Goal: Task Accomplishment & Management: Use online tool/utility

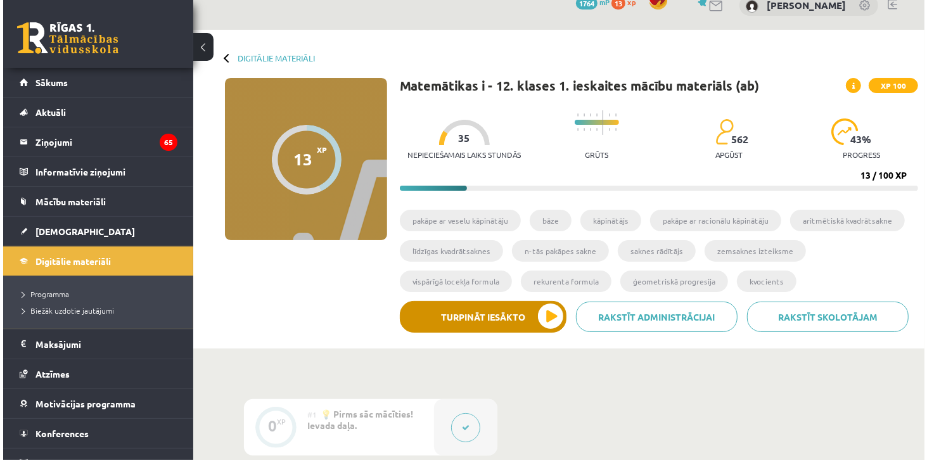
scroll to position [36, 0]
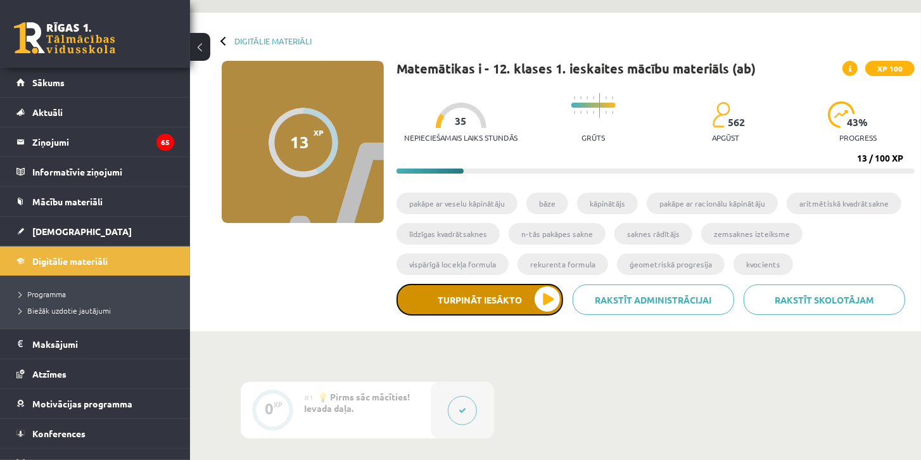
click at [509, 300] on button "Turpināt iesākto" at bounding box center [480, 300] width 167 height 32
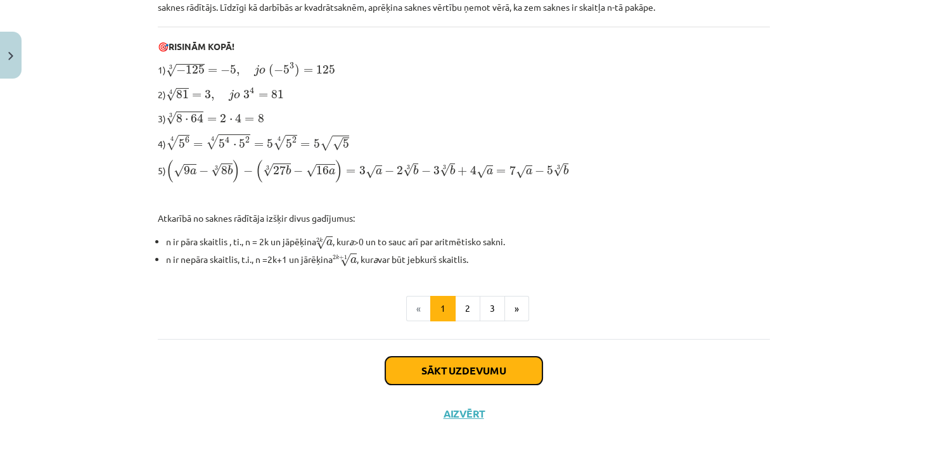
click at [464, 368] on button "Sākt uzdevumu" at bounding box center [463, 371] width 157 height 28
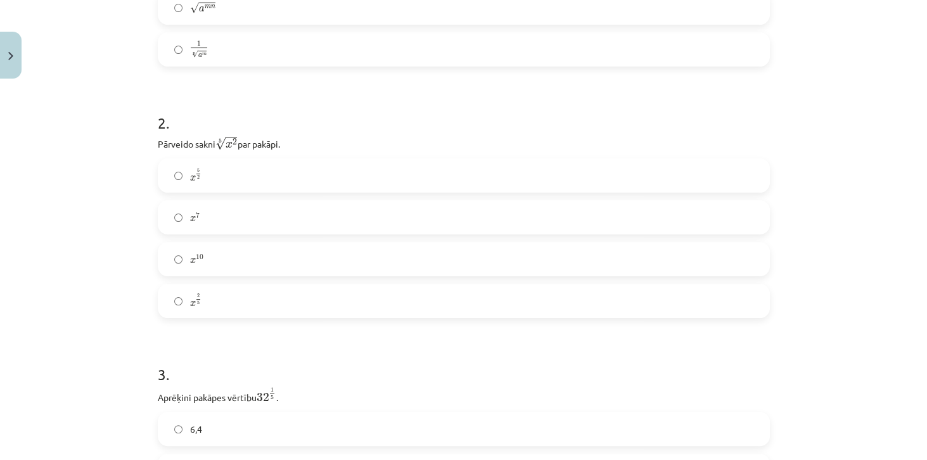
scroll to position [412, 0]
click at [470, 294] on label "x 2 5 x 2 5" at bounding box center [464, 301] width 610 height 32
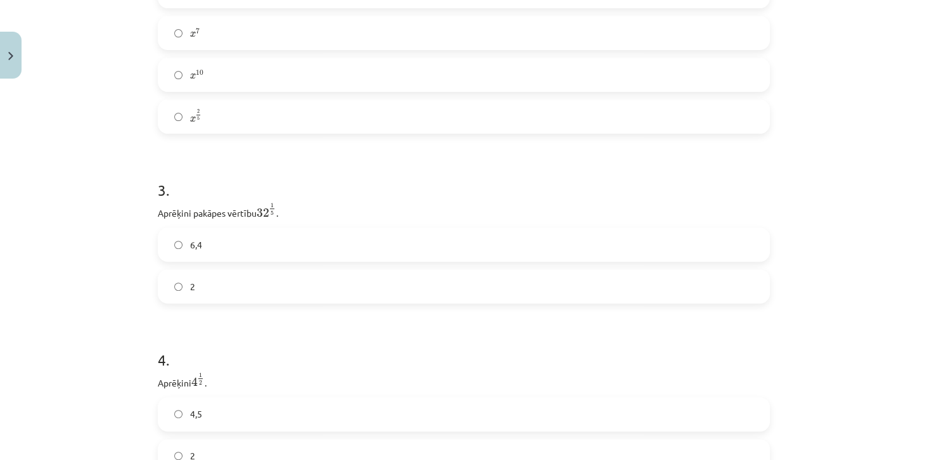
scroll to position [665, 0]
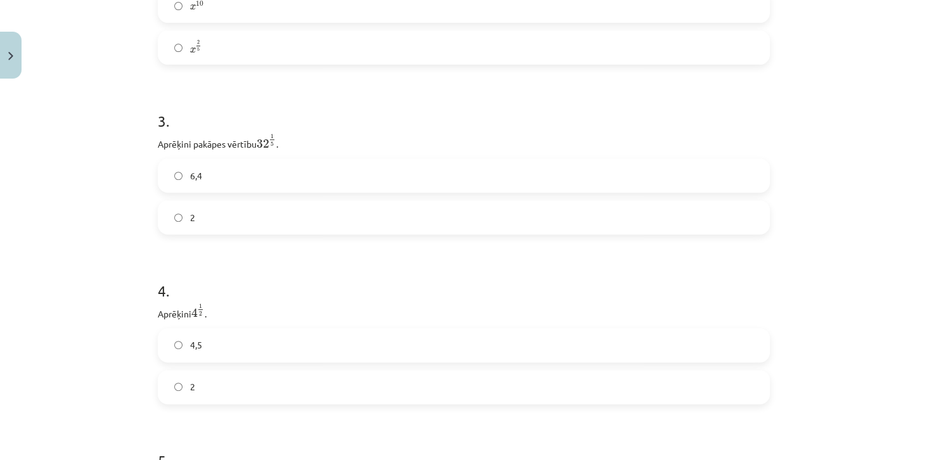
click at [247, 212] on label "2" at bounding box center [464, 218] width 610 height 32
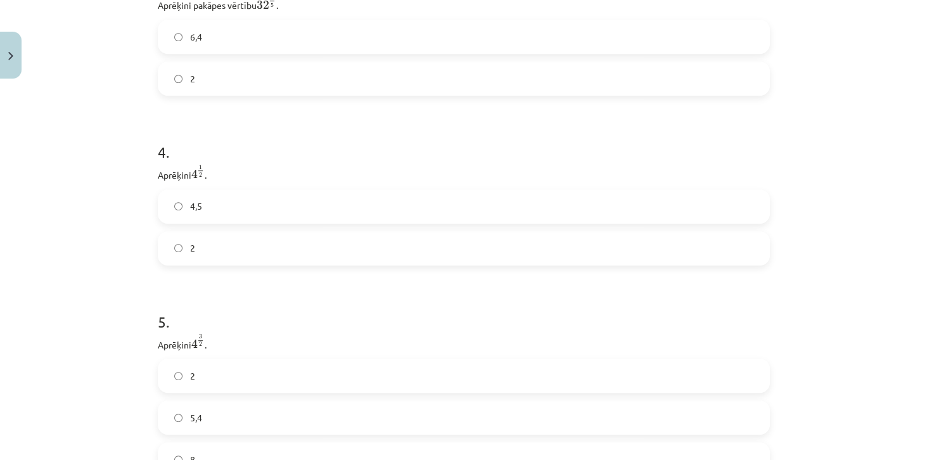
scroll to position [805, 0]
click at [216, 244] on label "2" at bounding box center [464, 248] width 610 height 32
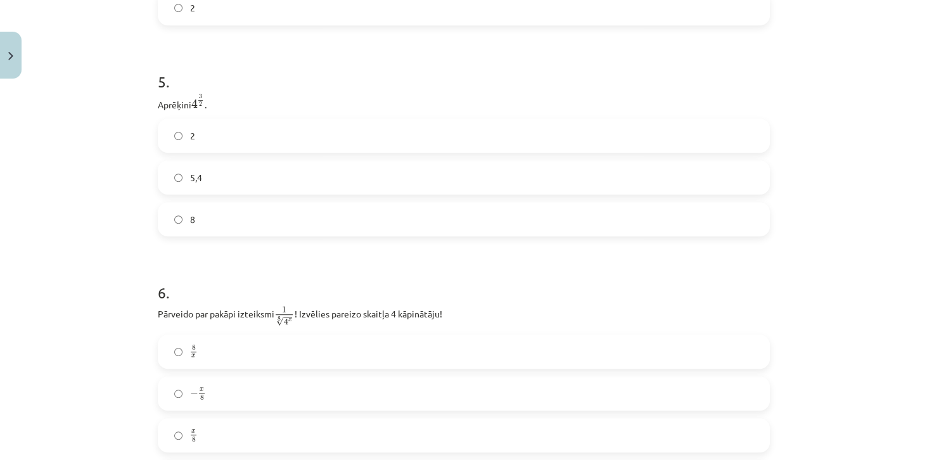
scroll to position [1048, 0]
click at [231, 224] on label "8" at bounding box center [464, 216] width 610 height 32
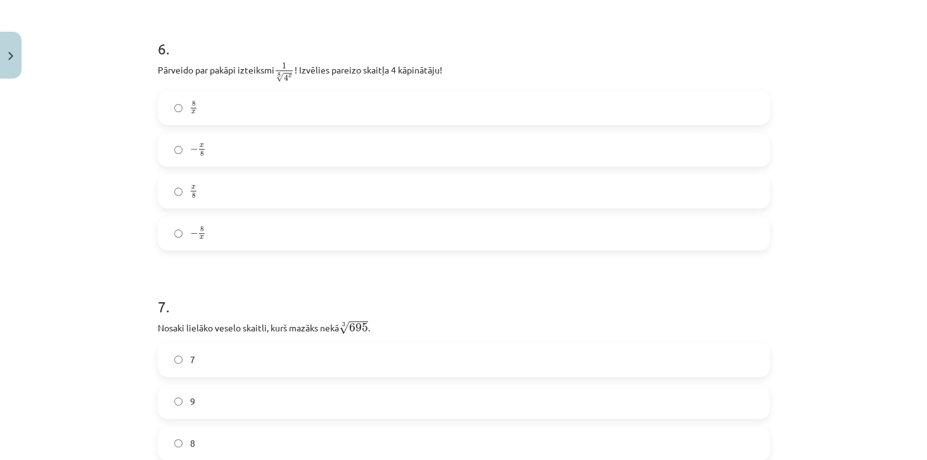
scroll to position [1265, 0]
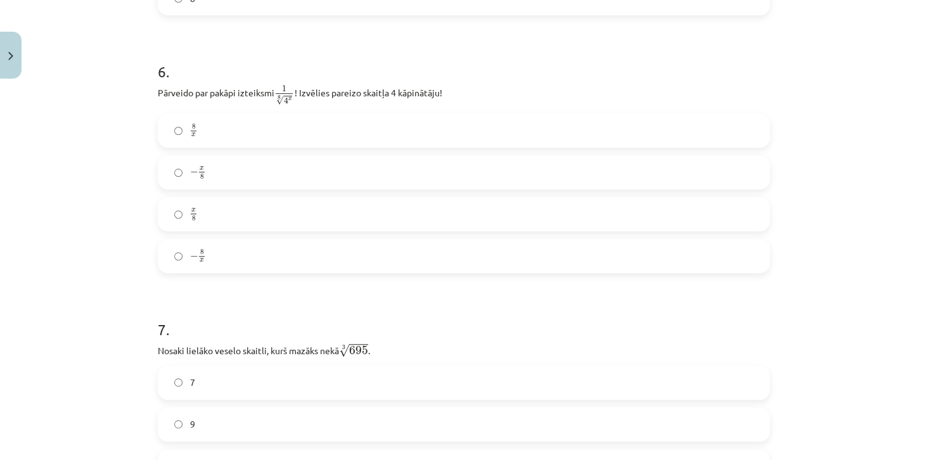
click at [212, 221] on label "x 8 x 8" at bounding box center [464, 214] width 610 height 32
click at [243, 188] on label "− x 8 − x 8" at bounding box center [464, 173] width 610 height 32
click at [204, 210] on label "x 8 x 8" at bounding box center [464, 214] width 610 height 32
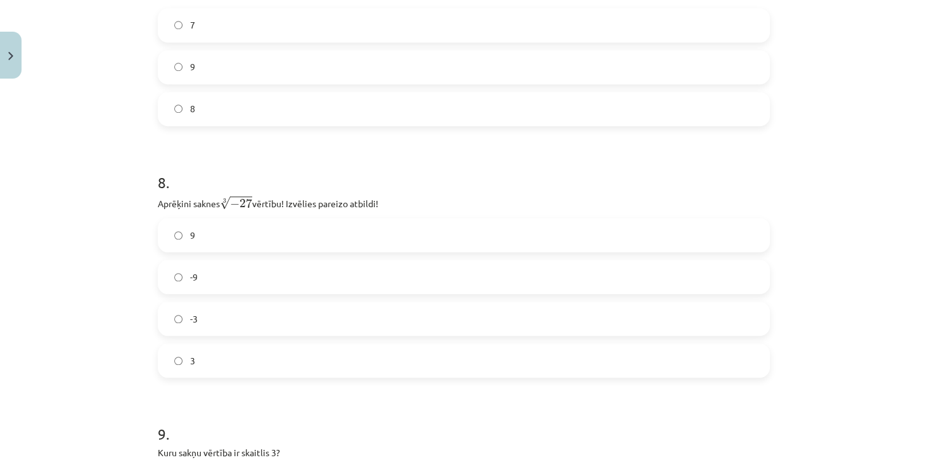
scroll to position [1478, 0]
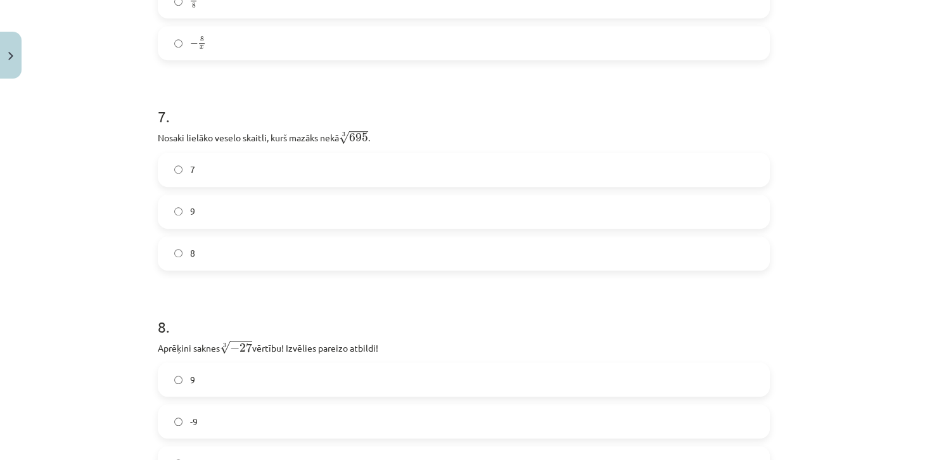
click at [347, 257] on label "8" at bounding box center [464, 254] width 610 height 32
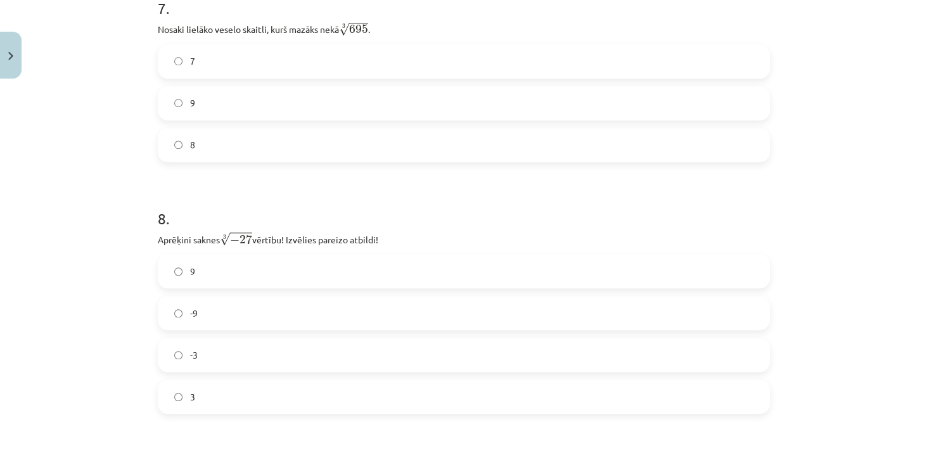
scroll to position [1587, 0]
click at [260, 360] on label "-3" at bounding box center [464, 355] width 610 height 32
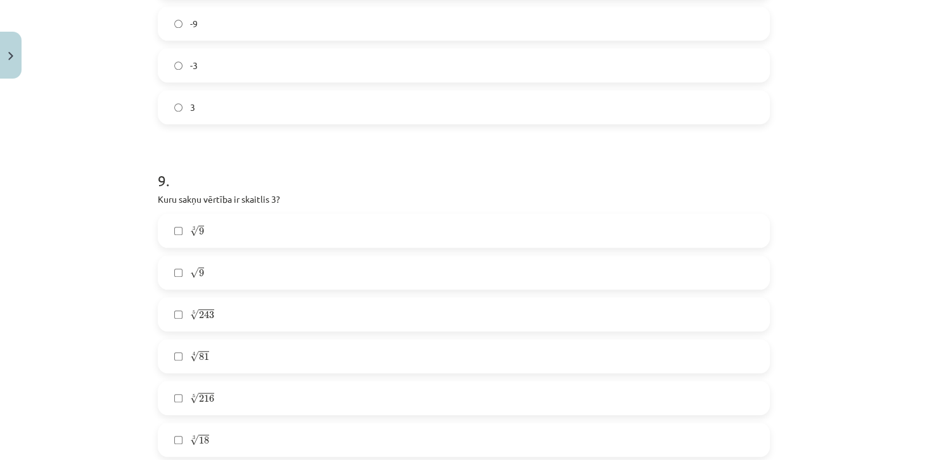
scroll to position [1949, 0]
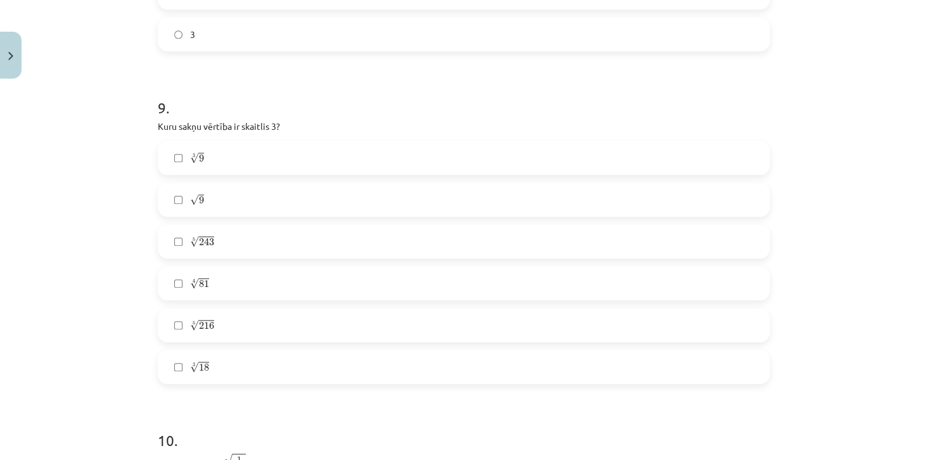
click at [229, 289] on label "4 √ 81 81 4" at bounding box center [464, 283] width 610 height 32
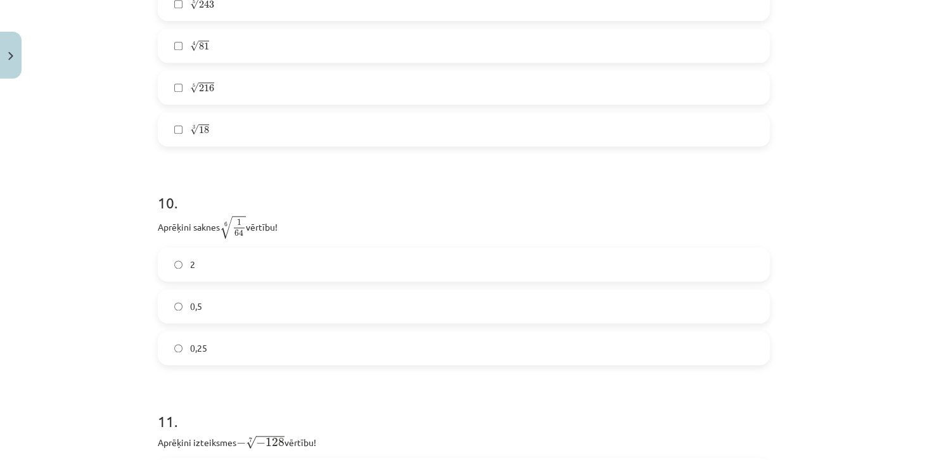
scroll to position [2332, 0]
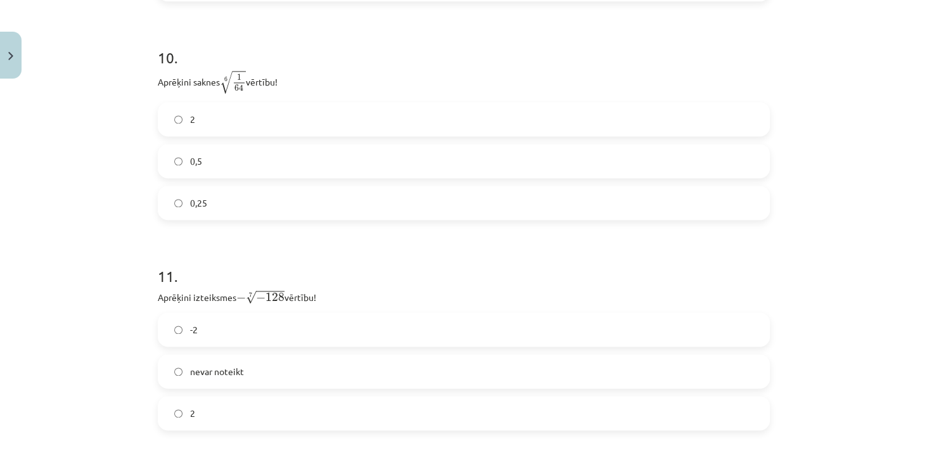
click at [264, 165] on label "0,5" at bounding box center [464, 161] width 610 height 32
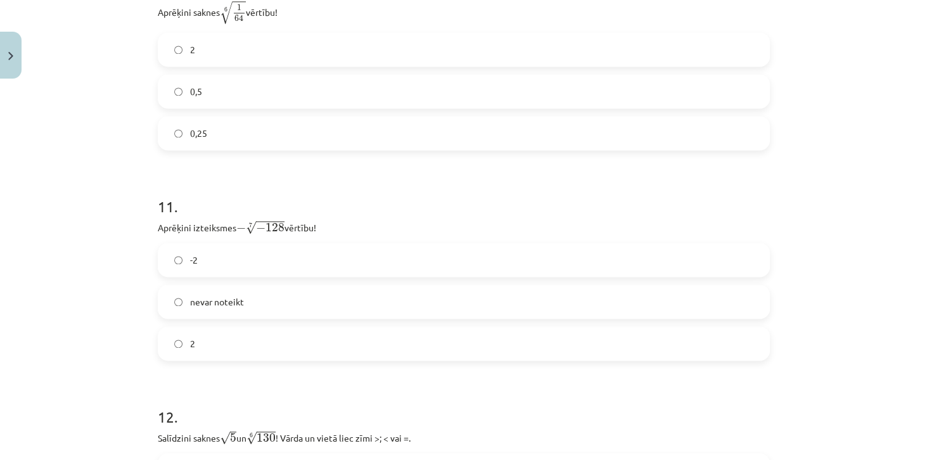
scroll to position [2476, 0]
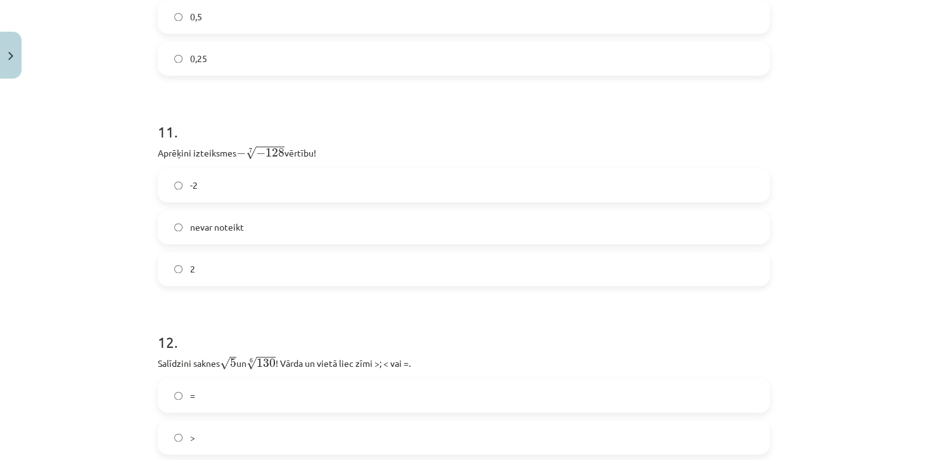
click at [218, 276] on label "2" at bounding box center [464, 269] width 610 height 32
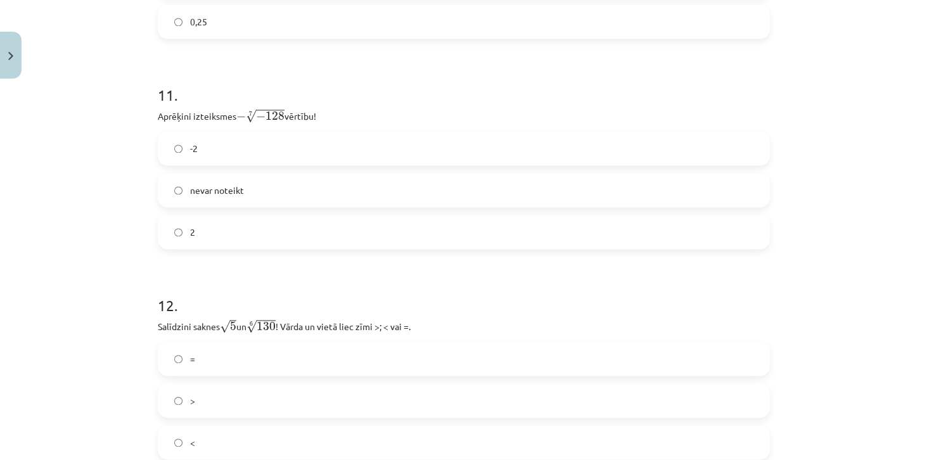
scroll to position [2658, 0]
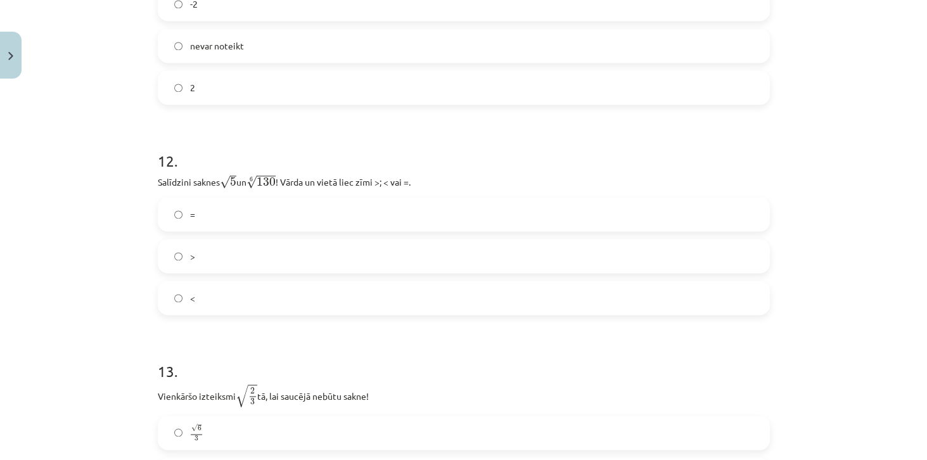
click at [237, 217] on label "=" at bounding box center [464, 214] width 610 height 32
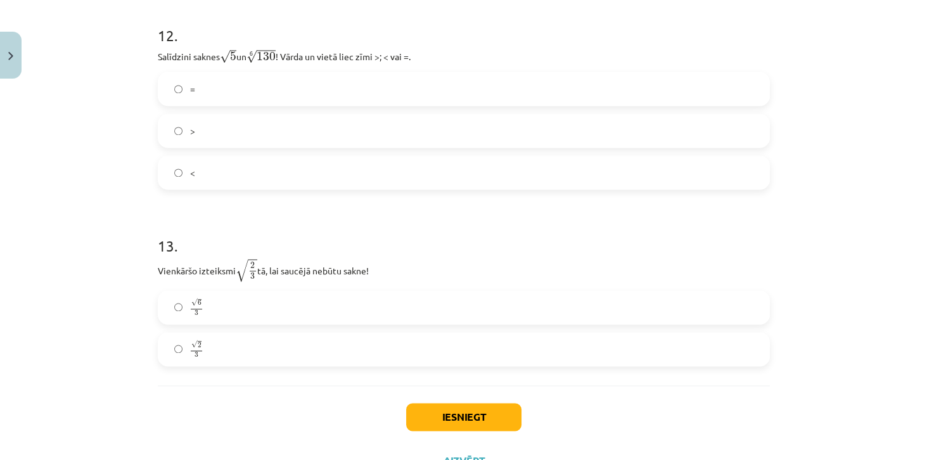
scroll to position [2730, 0]
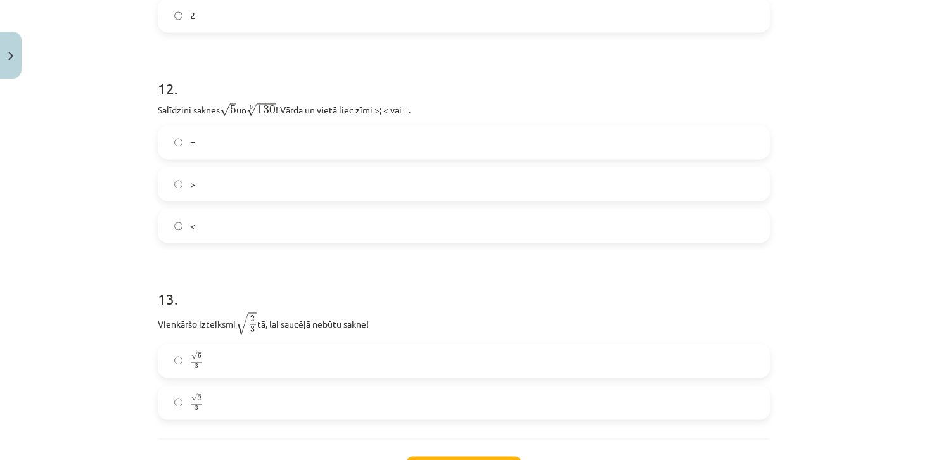
click at [227, 196] on label ">" at bounding box center [464, 184] width 610 height 32
click at [221, 220] on label "<" at bounding box center [464, 226] width 610 height 32
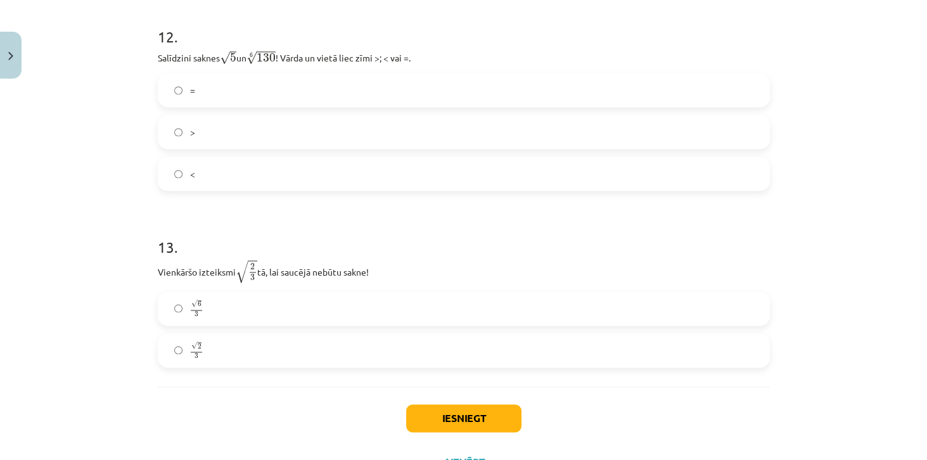
scroll to position [2839, 0]
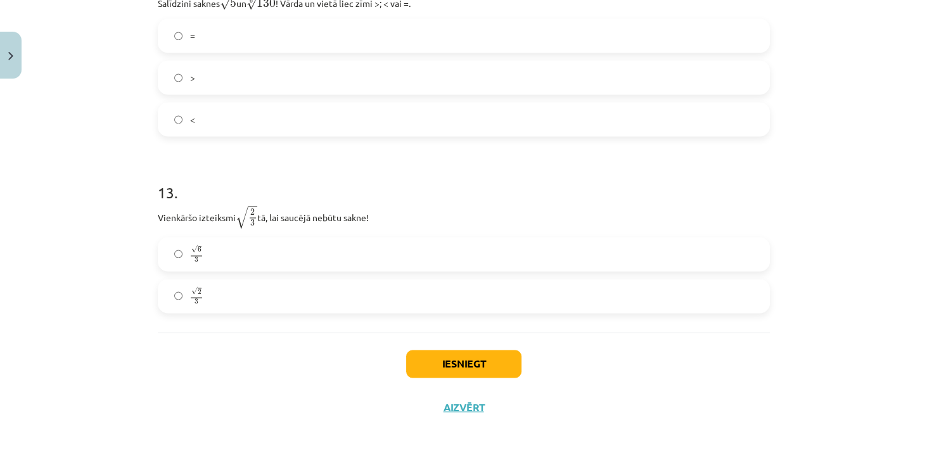
click at [243, 253] on label "√ 6 3 6 3" at bounding box center [464, 254] width 610 height 32
click at [306, 282] on label "√ 2 3 2 3" at bounding box center [464, 296] width 610 height 32
click at [454, 358] on button "Iesniegt" at bounding box center [463, 364] width 115 height 28
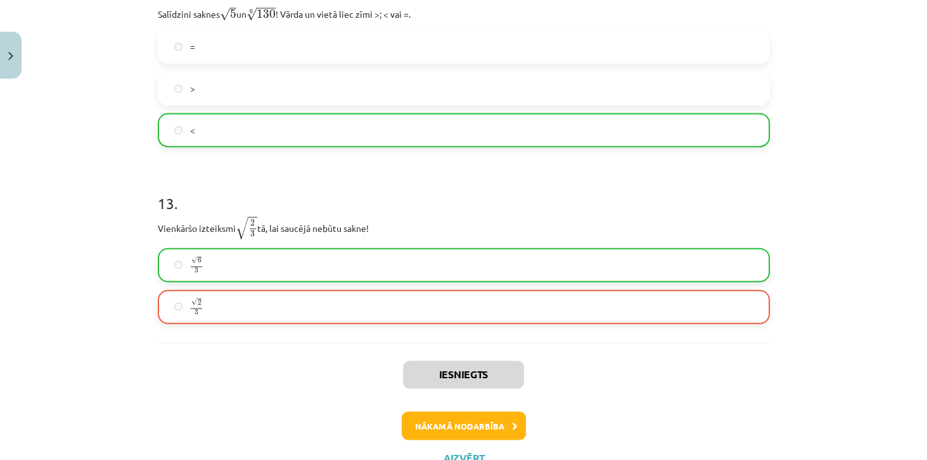
scroll to position [2878, 0]
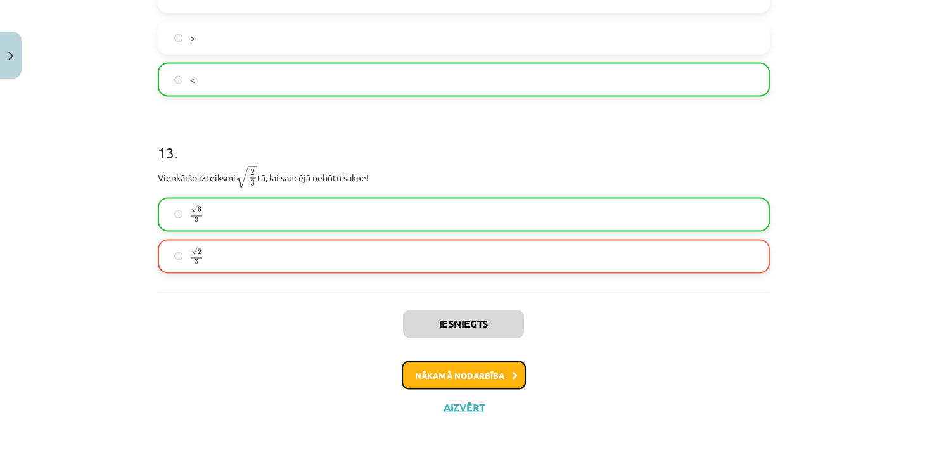
click at [467, 376] on button "Nākamā nodarbība" at bounding box center [464, 375] width 124 height 29
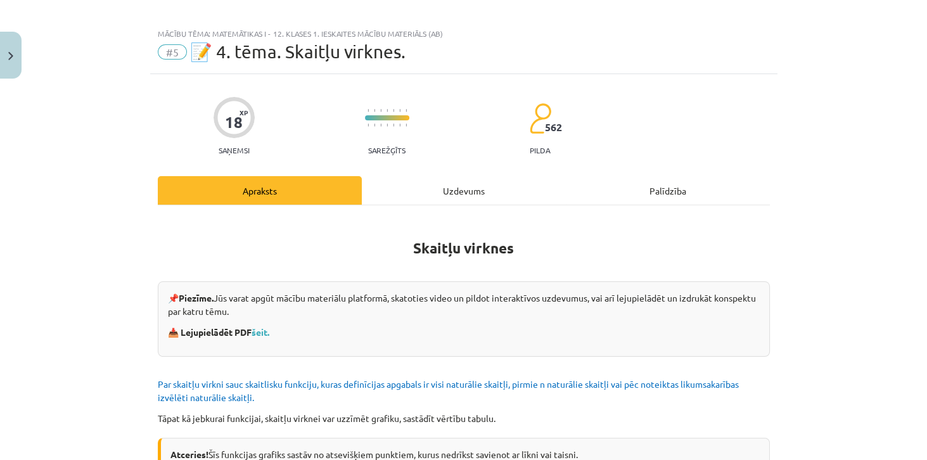
scroll to position [0, 0]
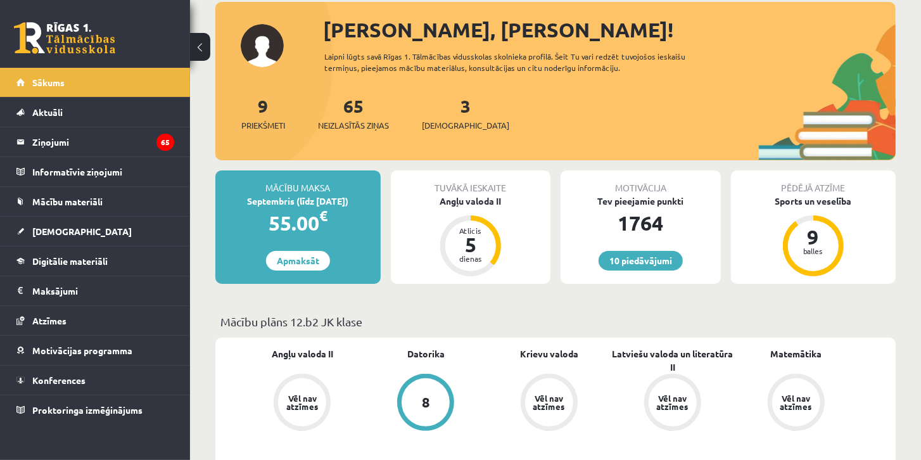
scroll to position [108, 0]
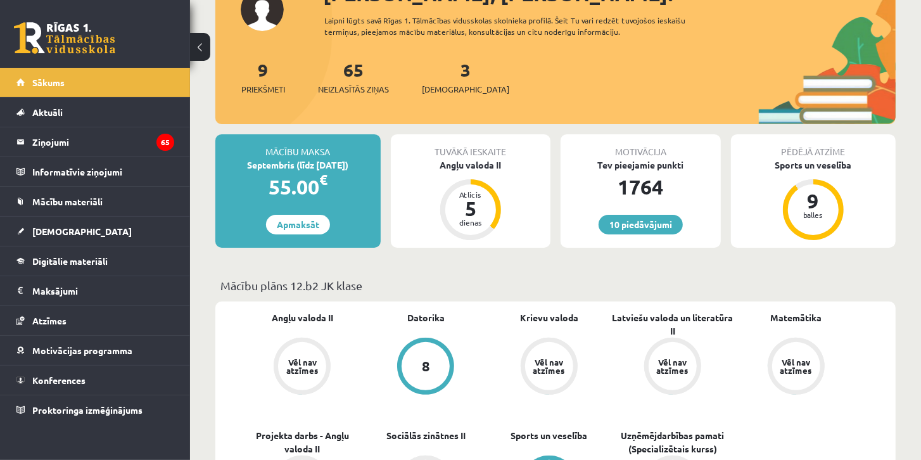
drag, startPoint x: 355, startPoint y: 165, endPoint x: 274, endPoint y: 171, distance: 80.7
click at [233, 165] on div "Septembris (līdz 15.09.25)" at bounding box center [297, 164] width 165 height 13
drag, startPoint x: 334, startPoint y: 185, endPoint x: 267, endPoint y: 139, distance: 81.2
click at [260, 146] on div "Mācību maksa Septembris (līdz 15.09.25) 55.00 € Apmaksāt" at bounding box center [297, 190] width 165 height 113
click at [395, 162] on div "Angļu valoda II" at bounding box center [471, 164] width 160 height 13
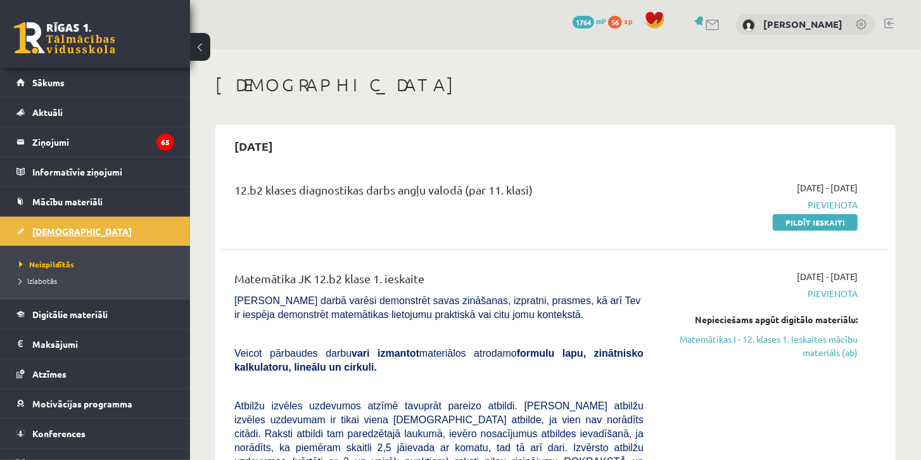
click at [45, 231] on span "[DEMOGRAPHIC_DATA]" at bounding box center [81, 231] width 99 height 11
click at [805, 340] on link "Matemātikas I - 12. klases 1. ieskaites mācību materiāls (ab)" at bounding box center [760, 346] width 195 height 27
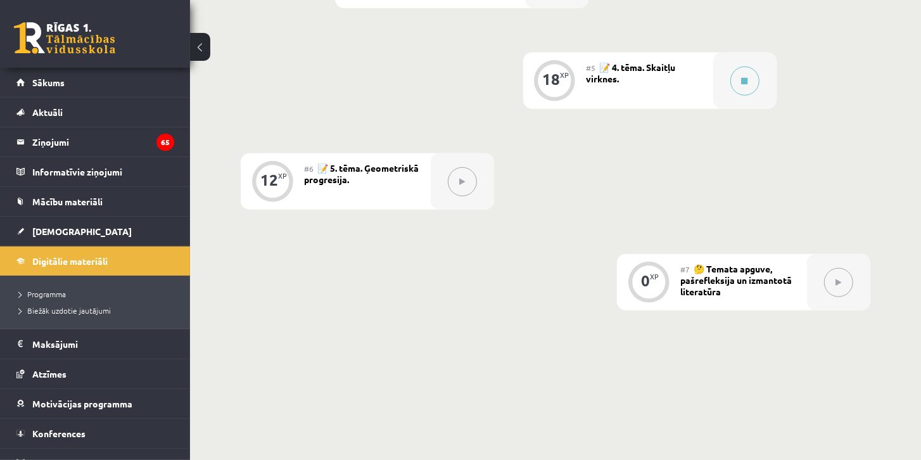
scroll to position [784, 0]
